Goal: Information Seeking & Learning: Learn about a topic

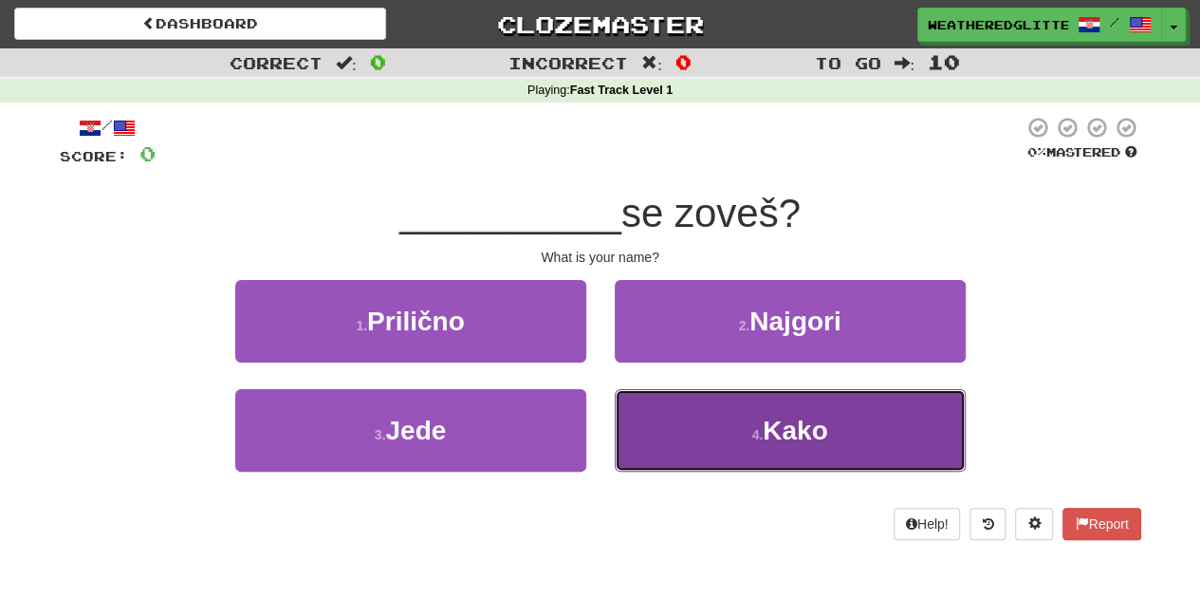
click at [828, 469] on button "4 . Kako" at bounding box center [790, 430] width 351 height 83
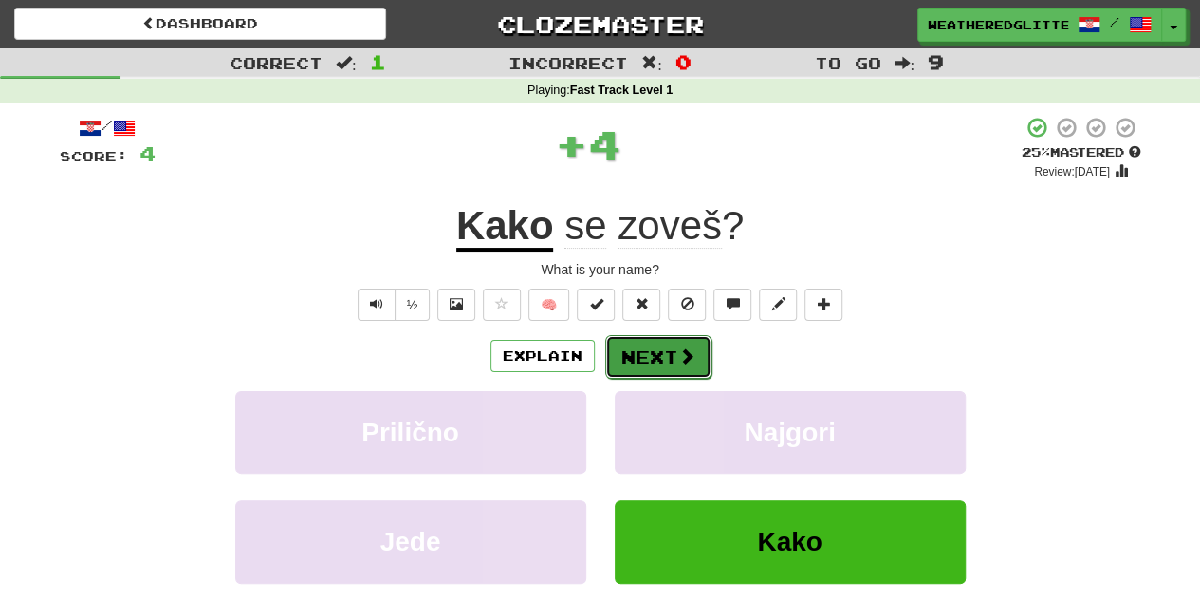
click at [653, 368] on button "Next" at bounding box center [658, 357] width 106 height 44
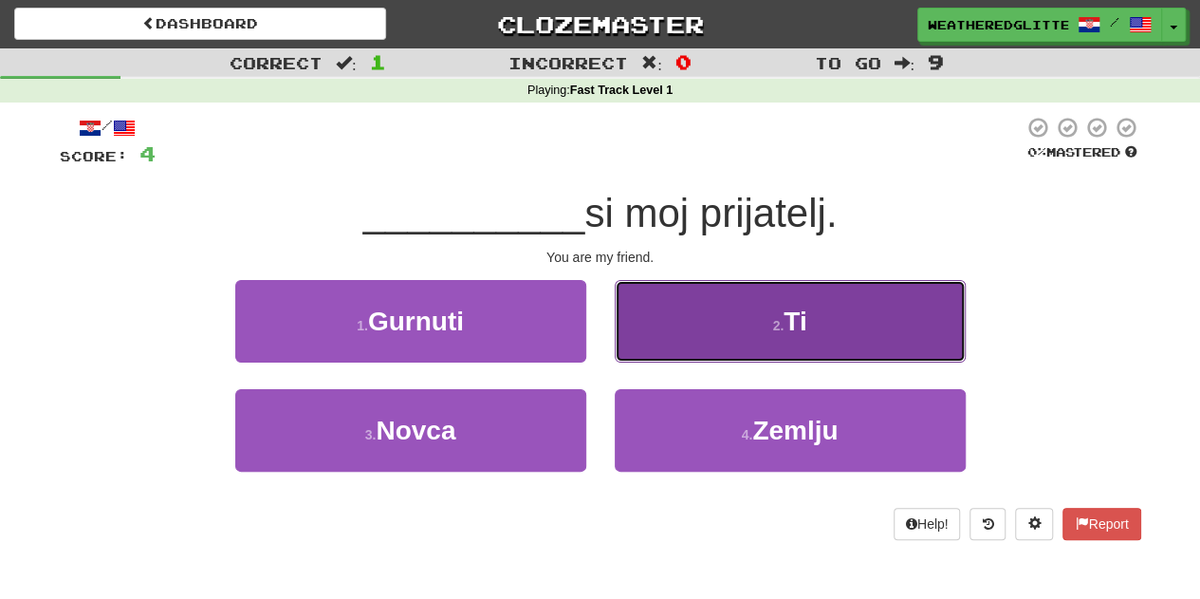
click at [739, 322] on button "2 . Ti" at bounding box center [790, 321] width 351 height 83
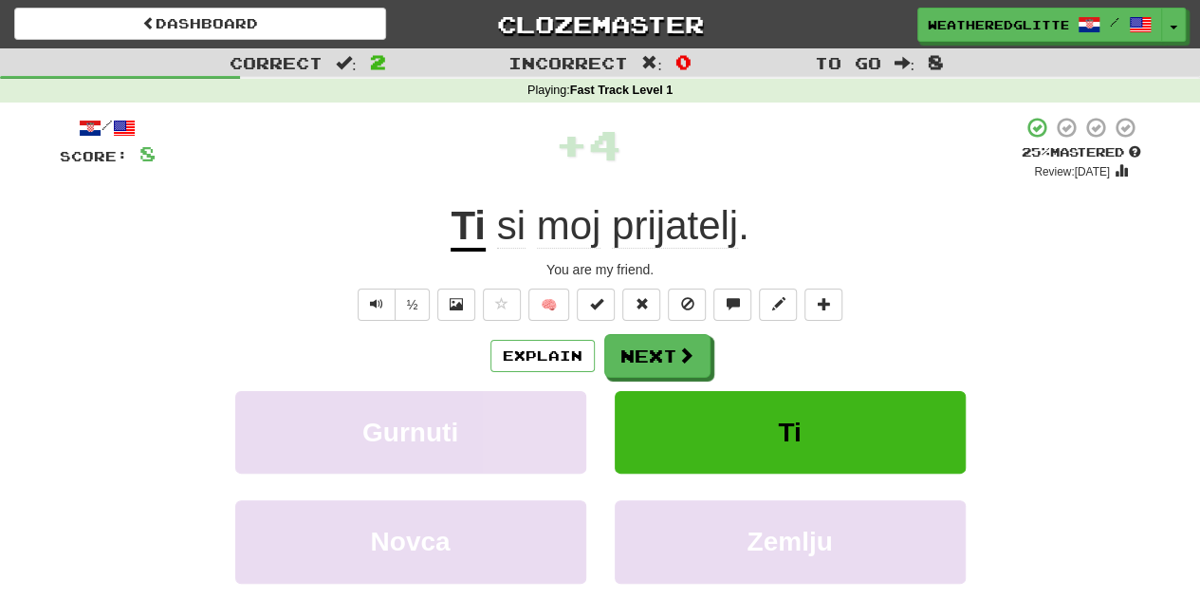
click at [680, 323] on div "/ Score: 8 + 4 25 % Mastered Review: [DATE] Ti si moj prijatelj . You are my fr…" at bounding box center [601, 398] width 1082 height 564
click at [659, 348] on button "Next" at bounding box center [658, 357] width 106 height 44
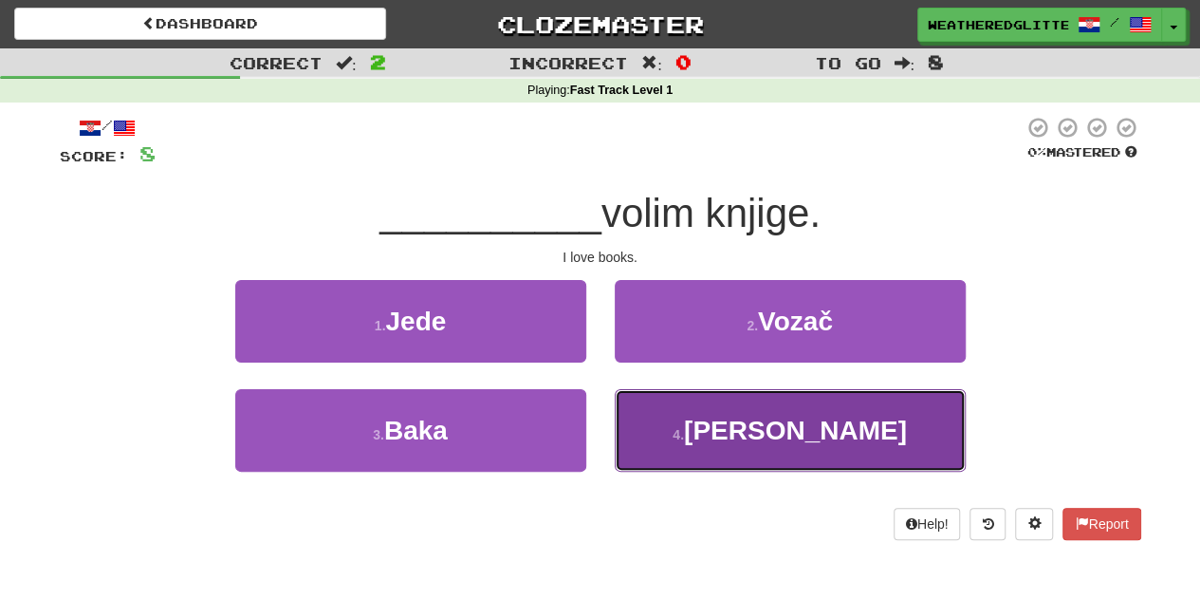
click at [787, 436] on span "[PERSON_NAME]" at bounding box center [795, 430] width 223 height 29
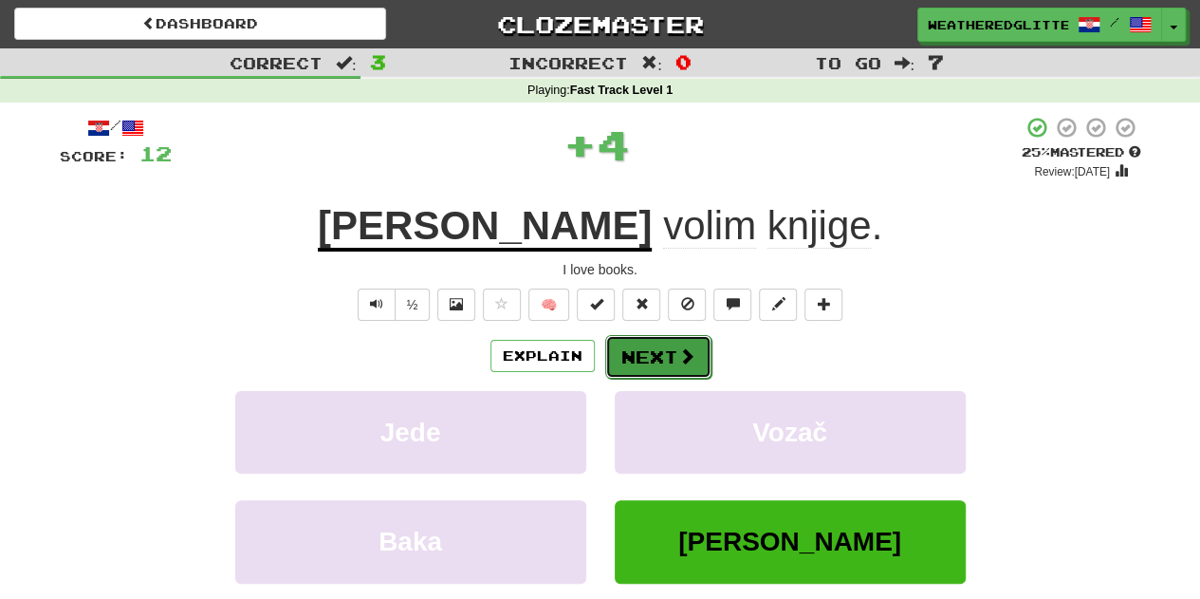
click at [691, 365] on button "Next" at bounding box center [658, 357] width 106 height 44
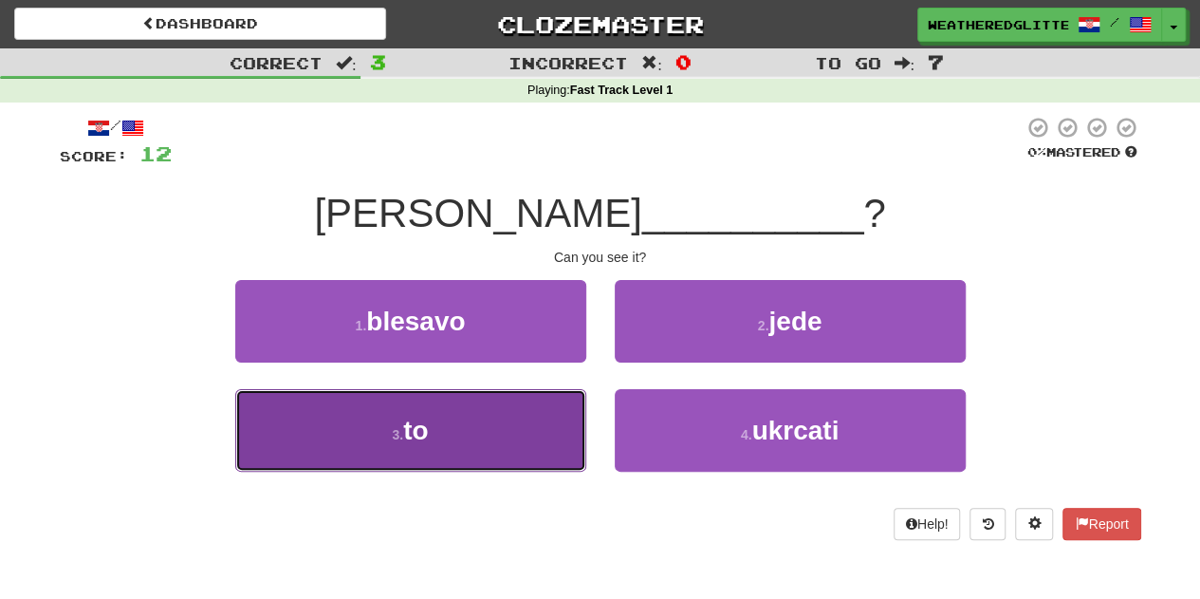
click at [430, 470] on button "3 . to" at bounding box center [410, 430] width 351 height 83
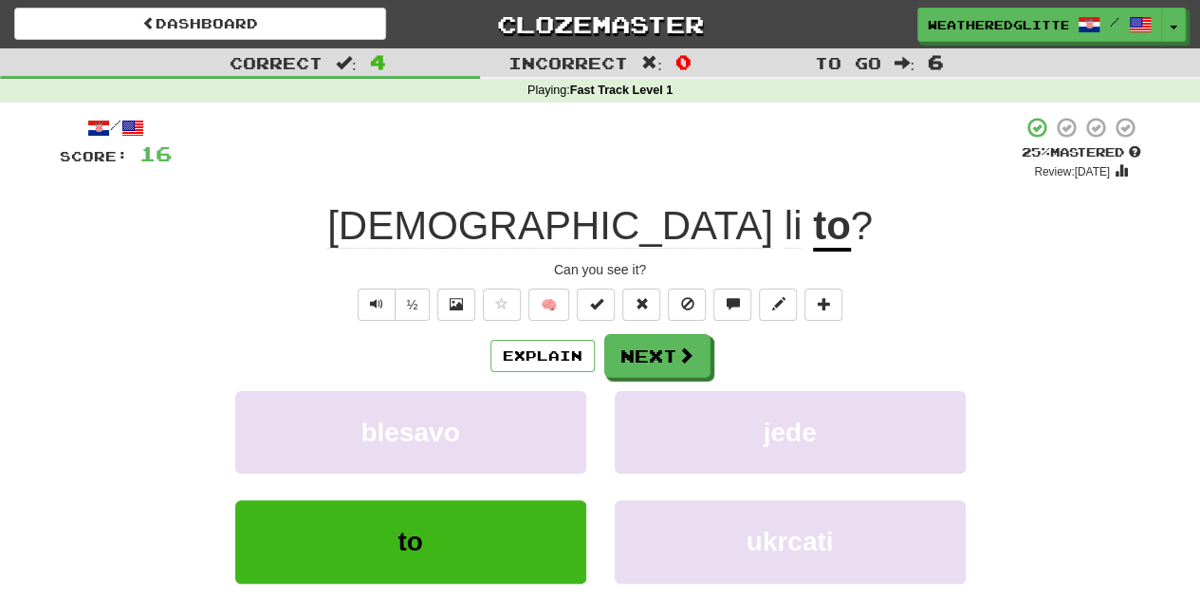
click at [661, 382] on div "Explain Next blesavo jede to ukrcati Learn more: blesavo jede to ukrcati" at bounding box center [601, 486] width 1082 height 305
click at [661, 373] on button "Next" at bounding box center [658, 357] width 106 height 44
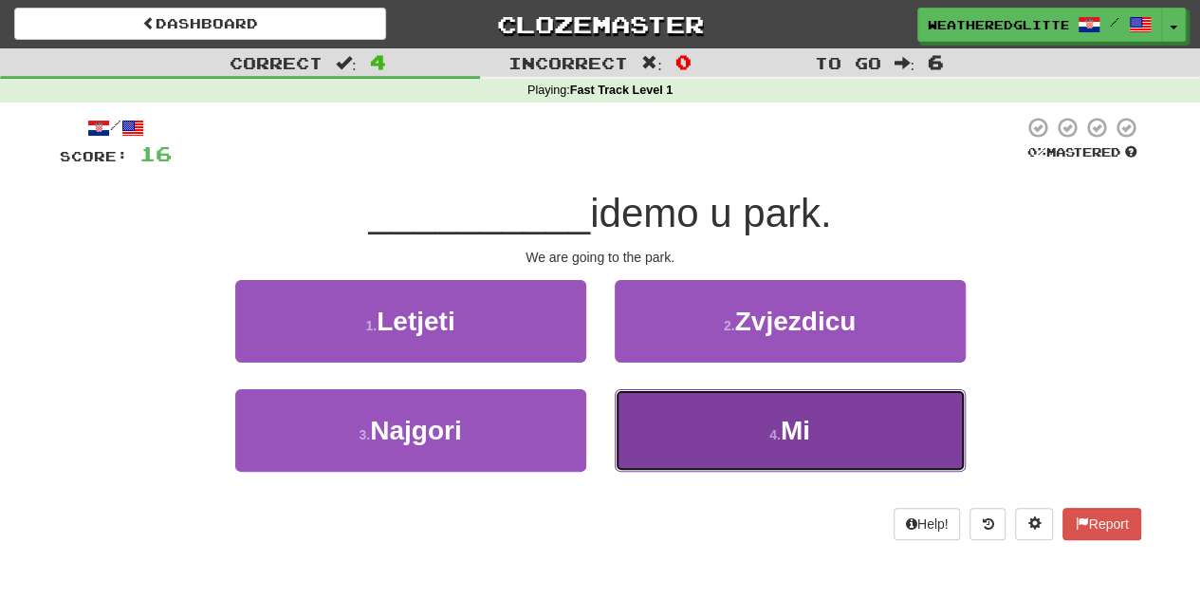
click at [827, 428] on button "4 . Mi" at bounding box center [790, 430] width 351 height 83
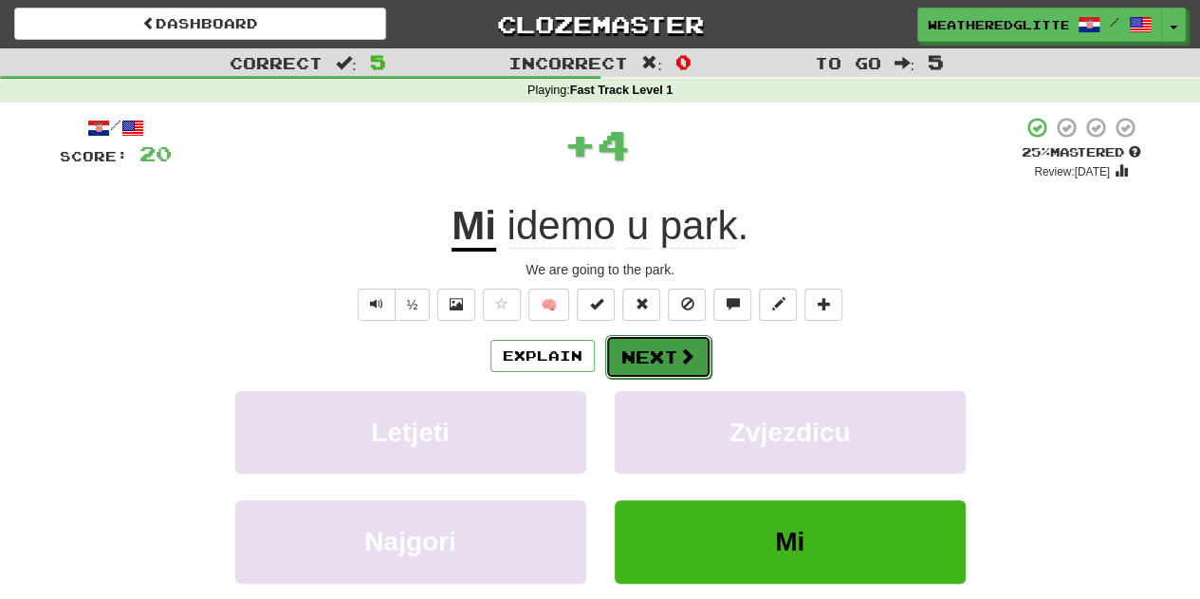
click at [678, 347] on span at bounding box center [686, 355] width 17 height 17
